Goal: Complete application form: Complete application form

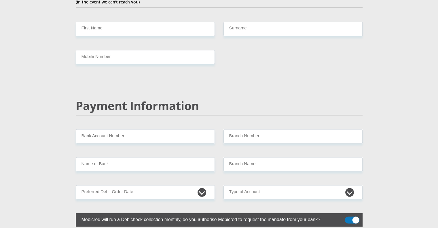
scroll to position [1046, 0]
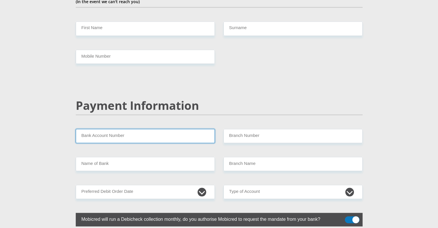
click at [187, 129] on input "Bank Account Number" at bounding box center [145, 136] width 139 height 14
click at [156, 129] on input "Bank Account Number" at bounding box center [145, 136] width 139 height 14
paste input "10 12 168 466 9"
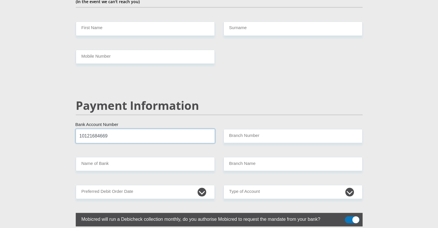
type input "10121684669"
click at [244, 129] on input "Branch Number" at bounding box center [293, 136] width 139 height 14
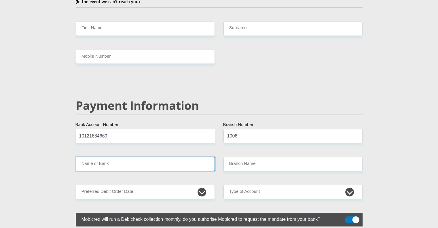
click at [166, 157] on input "Name of Bank" at bounding box center [145, 164] width 139 height 14
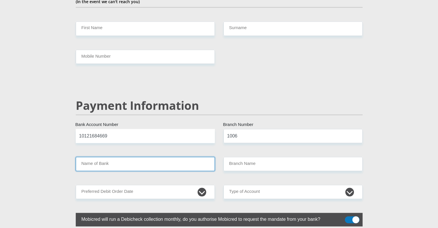
click at [166, 157] on input "Name of Bank" at bounding box center [145, 164] width 139 height 14
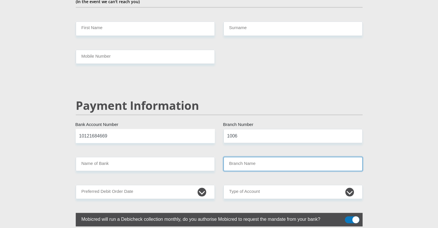
click at [262, 157] on input "Branch Name" at bounding box center [293, 164] width 139 height 14
click at [244, 129] on input "1006" at bounding box center [293, 136] width 139 height 14
type input "1"
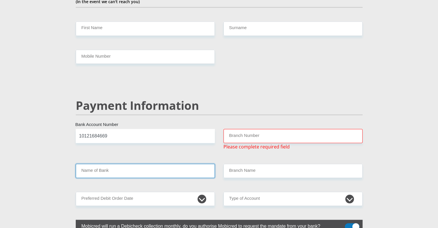
click at [175, 164] on input "Name of Bank" at bounding box center [145, 171] width 139 height 14
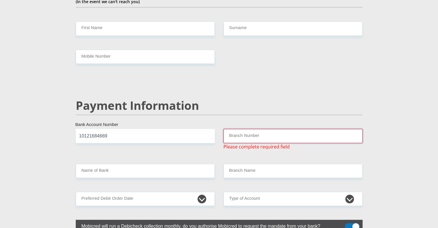
click at [243, 129] on input "Branch Number" at bounding box center [293, 136] width 139 height 14
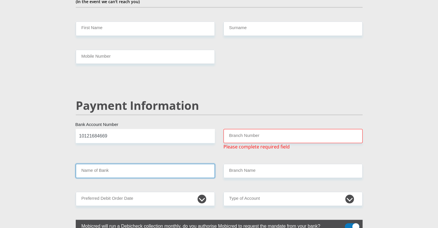
click at [190, 164] on input "Name of Bank" at bounding box center [145, 171] width 139 height 14
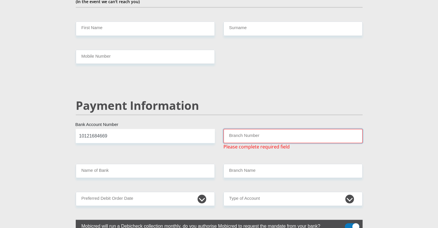
click at [237, 129] on input "Branch Number" at bounding box center [293, 136] width 139 height 14
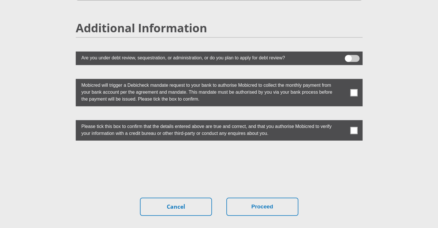
scroll to position [1613, 0]
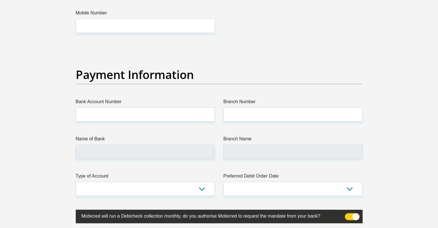
scroll to position [1275, 0]
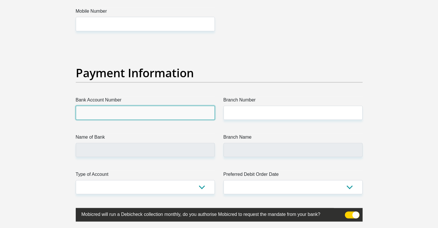
click at [203, 115] on input "Bank Account Number" at bounding box center [145, 113] width 139 height 14
type input "10121684669"
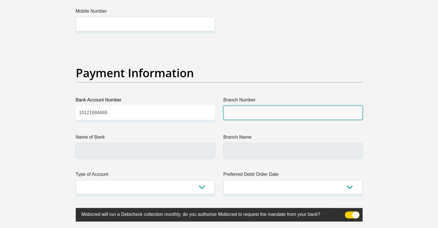
click at [243, 116] on input "Branch Number" at bounding box center [293, 113] width 139 height 14
type input "1106"
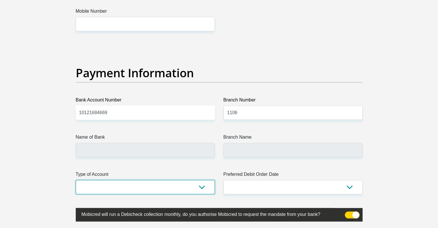
click at [199, 188] on select "Cheque Savings" at bounding box center [145, 187] width 139 height 14
select select "CUR"
click at [76, 180] on select "Cheque Savings" at bounding box center [145, 187] width 139 height 14
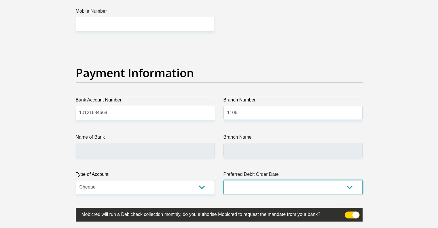
click at [240, 186] on select "1st 2nd 3rd 4th 5th 7th 18th 19th 20th 21st 22nd 23rd 24th 25th 26th 27th 28th …" at bounding box center [293, 187] width 139 height 14
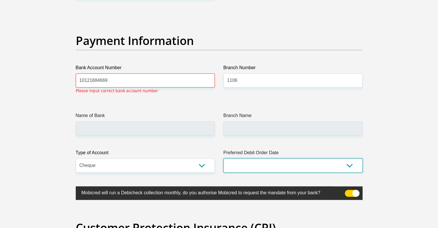
scroll to position [1307, 0]
select select "25"
click at [224, 158] on select "1st 2nd 3rd 4th 5th 7th 18th 19th 20th 21st 22nd 23rd 24th 25th 26th 27th 28th …" at bounding box center [293, 165] width 139 height 14
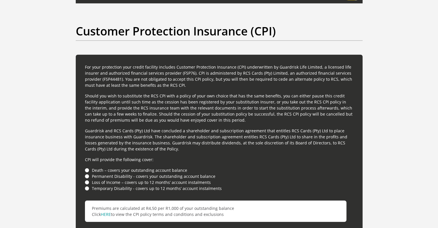
scroll to position [1504, 0]
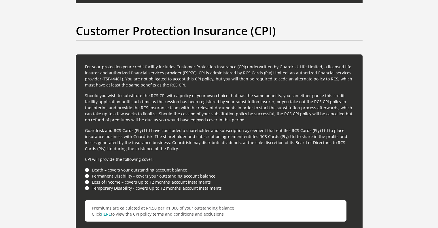
click at [238, 157] on p "CPI will provide the following cover:" at bounding box center [219, 159] width 269 height 6
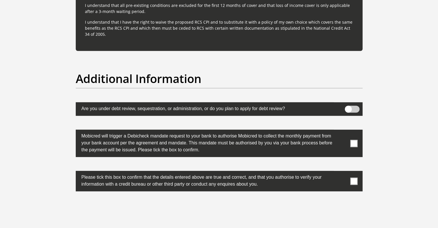
scroll to position [1749, 0]
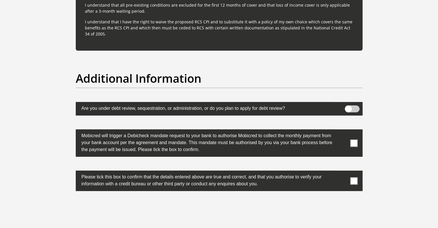
click at [354, 143] on span at bounding box center [354, 143] width 7 height 7
click at [343, 131] on input "checkbox" at bounding box center [343, 131] width 0 height 0
click at [356, 178] on span at bounding box center [354, 180] width 7 height 7
click at [343, 172] on input "checkbox" at bounding box center [343, 172] width 0 height 0
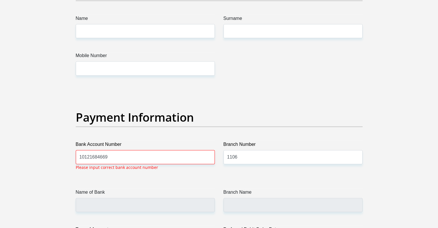
scroll to position [1231, 0]
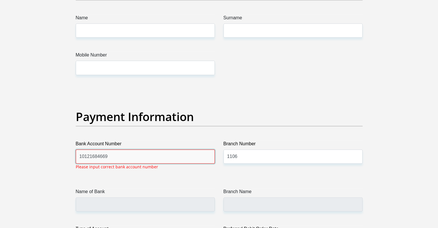
click at [176, 154] on input "10121684669" at bounding box center [145, 157] width 139 height 14
type input "1"
type input "051001"
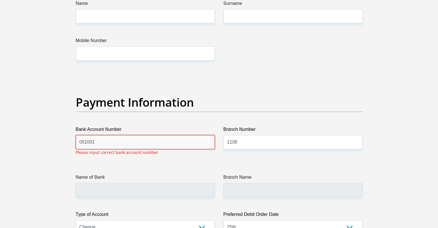
scroll to position [1246, 0]
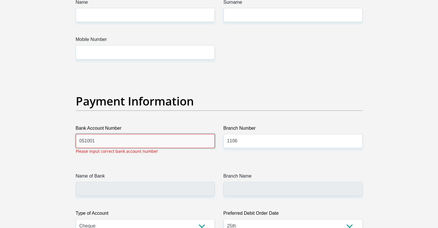
click at [92, 142] on input "051001" at bounding box center [145, 141] width 139 height 14
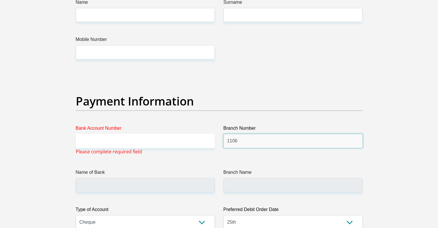
click at [248, 144] on input "1106" at bounding box center [293, 141] width 139 height 14
type input "1"
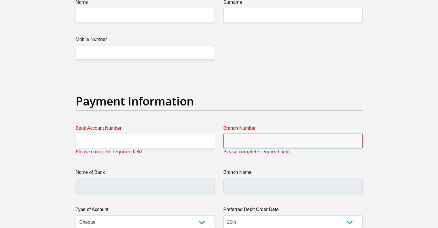
paste input "051001"
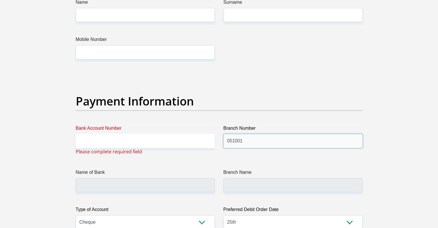
type input "051001"
click at [164, 146] on input "Bank Account Number" at bounding box center [145, 141] width 139 height 14
type input "STANDARD BANK"
type input "STANDARD BANK SOUTH AFRICA"
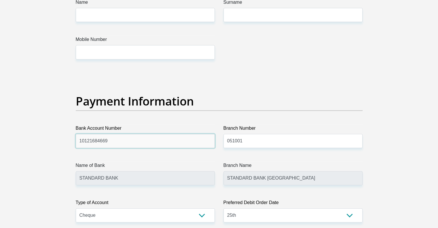
type input "10121684669"
